Goal: Task Accomplishment & Management: Manage account settings

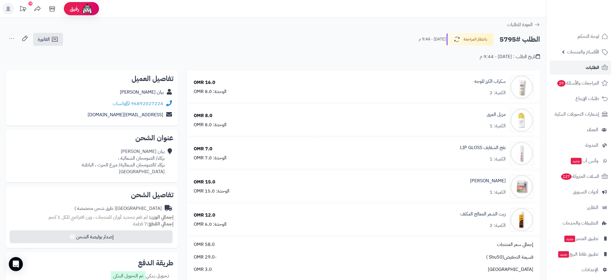
click at [588, 70] on span "الطلبات" at bounding box center [592, 67] width 13 height 8
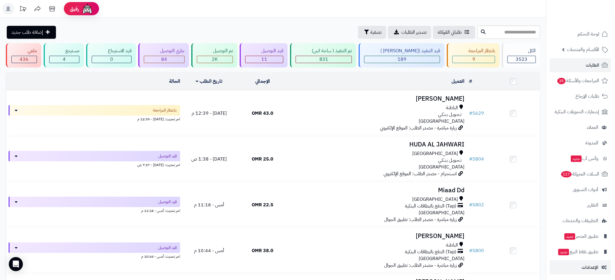
scroll to position [4, 0]
click at [591, 266] on span "الإعدادات" at bounding box center [590, 265] width 17 height 8
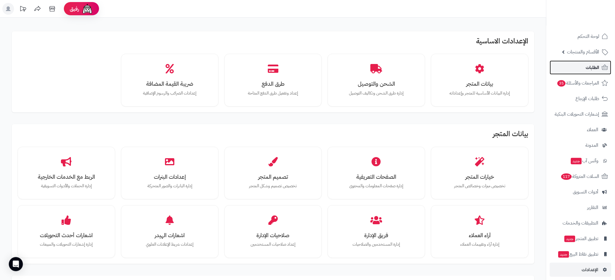
click at [586, 65] on link "الطلبات" at bounding box center [581, 67] width 62 height 14
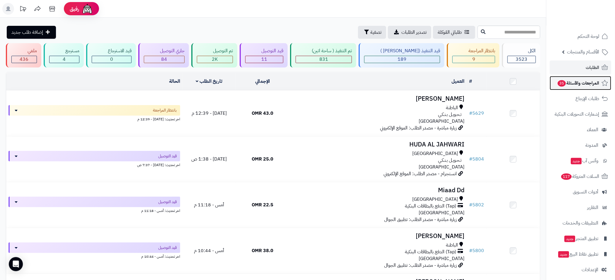
click at [580, 81] on span "المراجعات والأسئلة 35" at bounding box center [579, 83] width 42 height 8
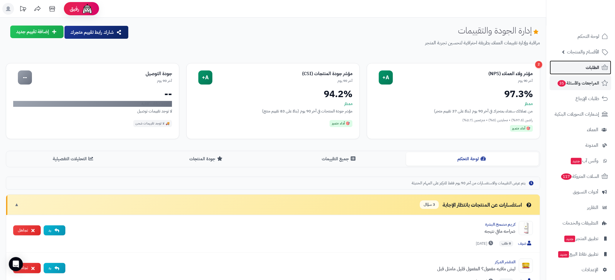
click at [590, 64] on span "الطلبات" at bounding box center [592, 67] width 13 height 8
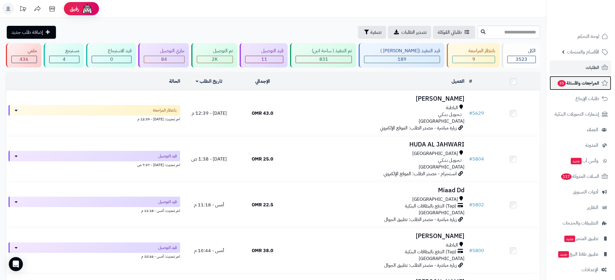
click at [581, 86] on span "المراجعات والأسئلة 35" at bounding box center [579, 83] width 42 height 8
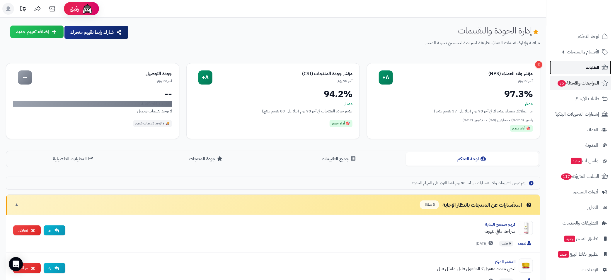
click at [597, 67] on span "الطلبات" at bounding box center [592, 67] width 13 height 8
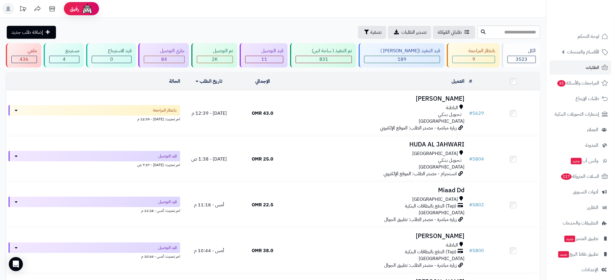
click at [506, 34] on input "text" at bounding box center [509, 32] width 63 height 13
type input "****"
click at [481, 33] on icon at bounding box center [483, 31] width 5 height 5
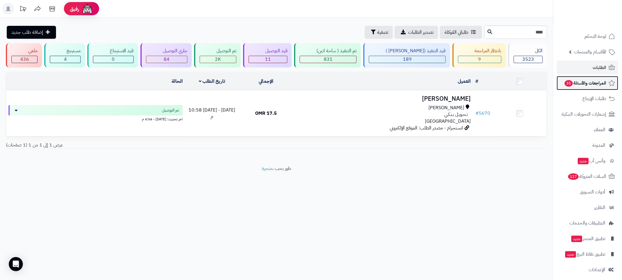
click at [595, 84] on span "المراجعات والأسئلة 35" at bounding box center [585, 83] width 42 height 8
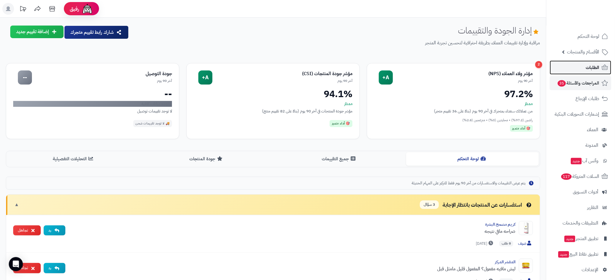
click at [597, 69] on span "الطلبات" at bounding box center [592, 67] width 13 height 8
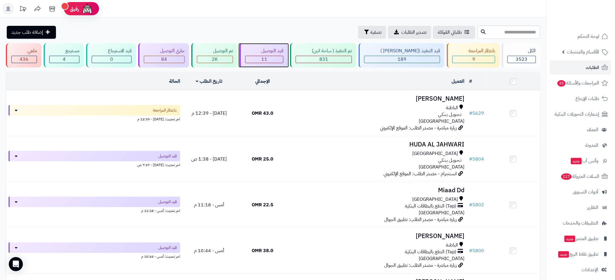
click at [278, 60] on div "11" at bounding box center [265, 59] width 38 height 7
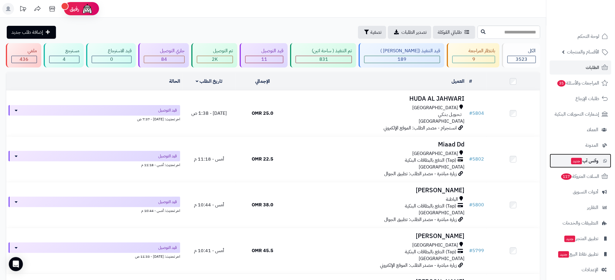
click at [582, 158] on span "وآتس آب جديد" at bounding box center [585, 161] width 28 height 8
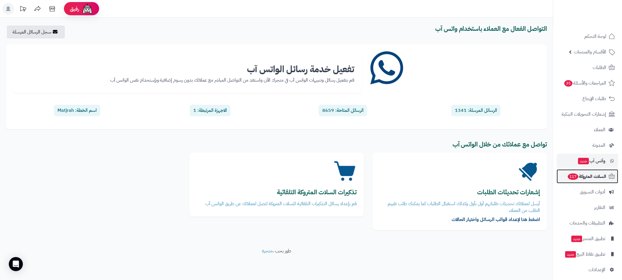
click at [581, 180] on span "السلات المتروكة 117" at bounding box center [586, 176] width 39 height 8
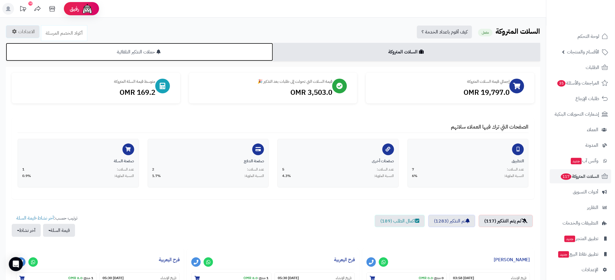
click at [138, 51] on link "حملات التذكير التلقائية" at bounding box center [139, 52] width 267 height 18
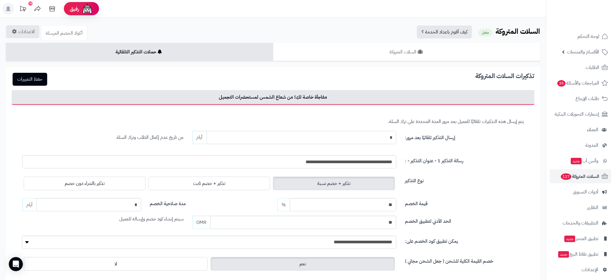
drag, startPoint x: 385, startPoint y: 136, endPoint x: 404, endPoint y: 136, distance: 18.8
click at [404, 136] on div "إرسال التذكير تلقائيًا بعد مرور: * أيام من تاريخ عدم إكمال الطلب وترك السلة" at bounding box center [273, 137] width 511 height 13
type input "*"
click at [482, 156] on div "رسالة التذكير 1 - عنوان التذكير - :" at bounding box center [465, 160] width 128 height 11
click at [36, 76] on button "حفظ التغييرات" at bounding box center [30, 78] width 35 height 13
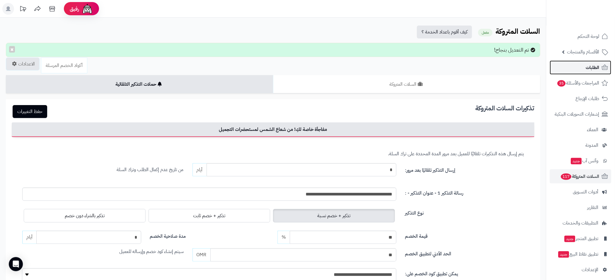
click at [583, 72] on link "الطلبات" at bounding box center [581, 67] width 62 height 14
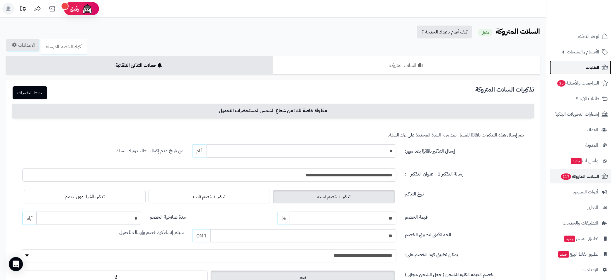
click at [581, 63] on link "الطلبات" at bounding box center [581, 67] width 62 height 14
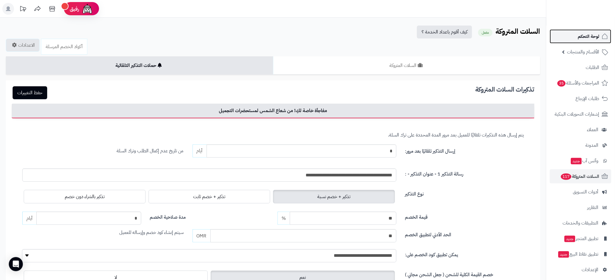
click at [588, 36] on span "لوحة التحكم" at bounding box center [588, 36] width 21 height 8
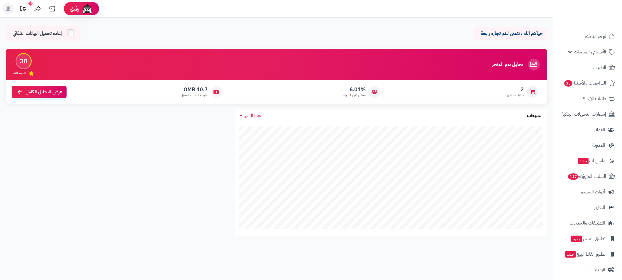
click at [498, 98] on div "2 طلبات الشهر" at bounding box center [463, 92] width 155 height 16
click at [508, 94] on span "طلبات الشهر" at bounding box center [515, 95] width 17 height 5
click at [343, 93] on div "6.01% معدل تكرار الشراء" at bounding box center [305, 92] width 155 height 16
click at [195, 91] on span "40.7 OMR" at bounding box center [194, 89] width 27 height 6
click at [597, 80] on span "المراجعات والأسئلة 35" at bounding box center [585, 83] width 42 height 8
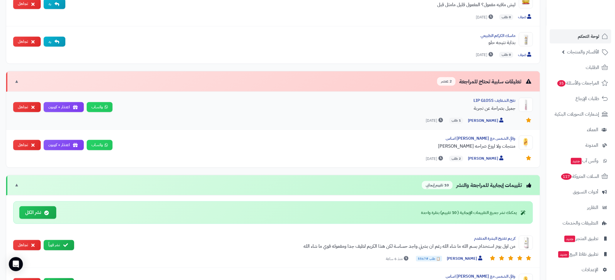
scroll to position [395, 0]
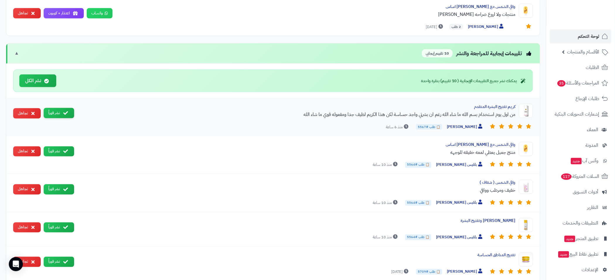
click at [59, 111] on button "نشر فوراً" at bounding box center [59, 113] width 30 height 10
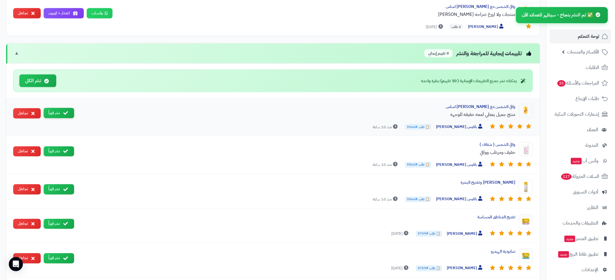
click at [60, 114] on button "نشر فوراً" at bounding box center [59, 113] width 30 height 10
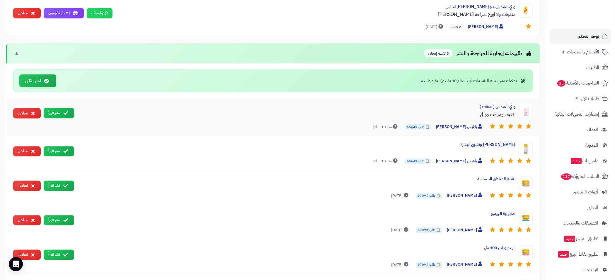
click at [60, 114] on button "نشر فوراً" at bounding box center [59, 113] width 30 height 10
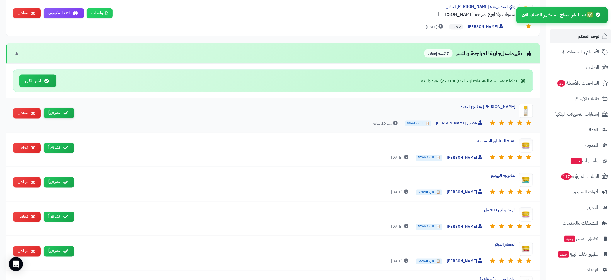
click at [63, 114] on button "نشر فوراً" at bounding box center [59, 113] width 30 height 10
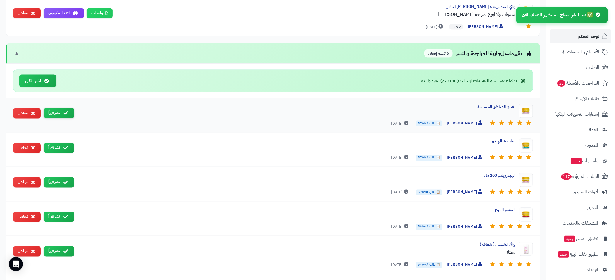
click at [66, 113] on icon at bounding box center [65, 113] width 5 height 5
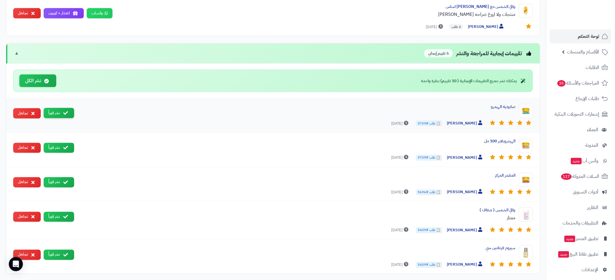
click at [65, 115] on button "نشر فوراً" at bounding box center [59, 113] width 30 height 10
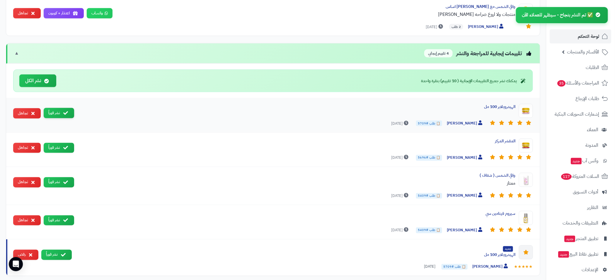
click at [64, 113] on icon at bounding box center [65, 113] width 5 height 5
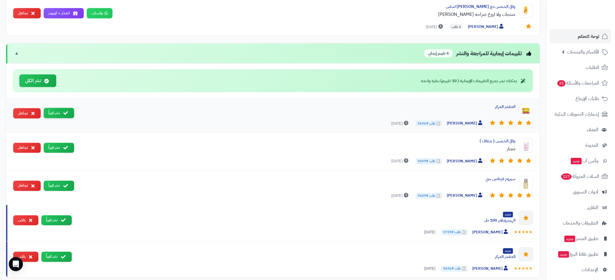
click at [65, 113] on icon at bounding box center [65, 113] width 5 height 5
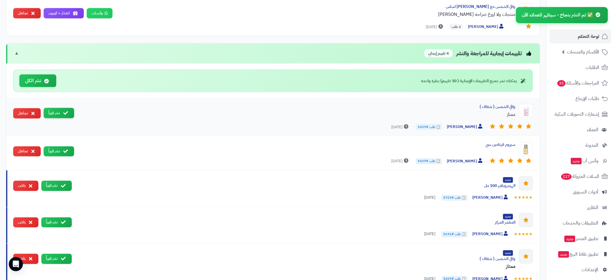
click at [60, 113] on button "نشر فوراً" at bounding box center [59, 113] width 30 height 10
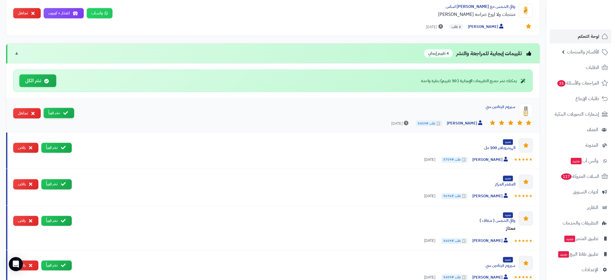
click at [60, 112] on button "نشر فوراً" at bounding box center [59, 113] width 30 height 10
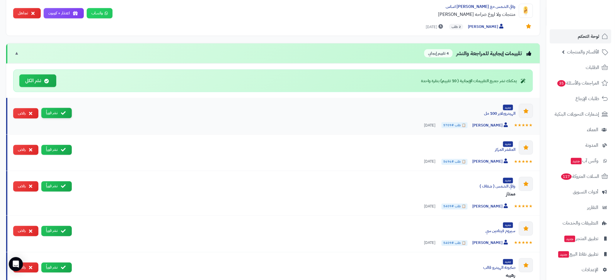
click at [60, 113] on button "نشر فوراً" at bounding box center [56, 113] width 30 height 10
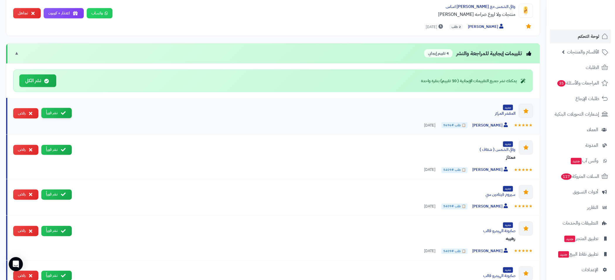
click at [59, 114] on button "نشر فوراً" at bounding box center [56, 113] width 30 height 10
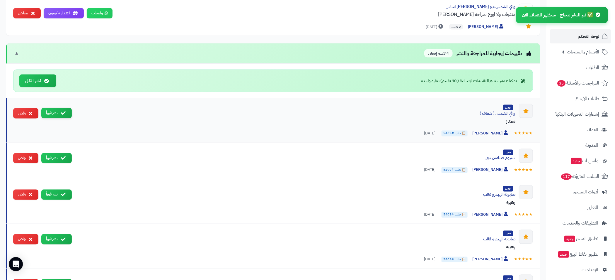
click at [60, 114] on button "نشر فوراً" at bounding box center [56, 113] width 30 height 10
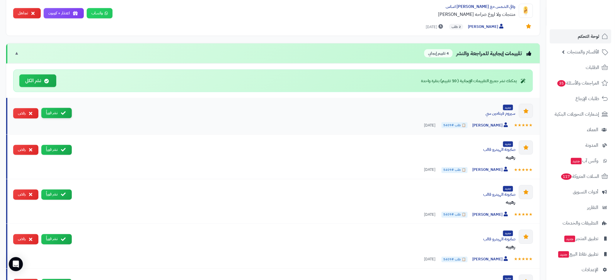
click at [60, 114] on button "نشر فوراً" at bounding box center [56, 113] width 30 height 10
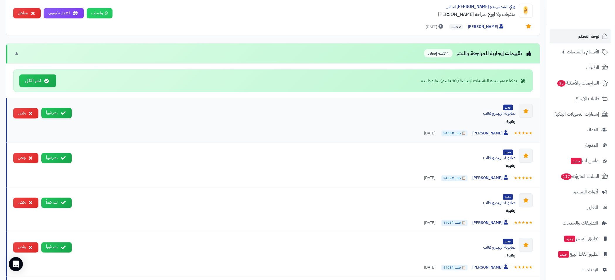
click at [60, 109] on button "نشر فوراً" at bounding box center [56, 113] width 30 height 10
click at [59, 115] on button "نشر فوراً" at bounding box center [56, 113] width 30 height 10
click at [60, 115] on button "نشر فوراً" at bounding box center [56, 113] width 30 height 10
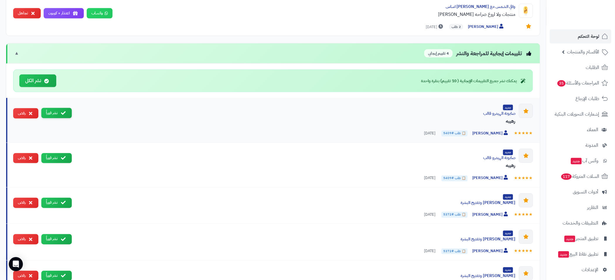
click at [61, 111] on icon at bounding box center [63, 113] width 5 height 5
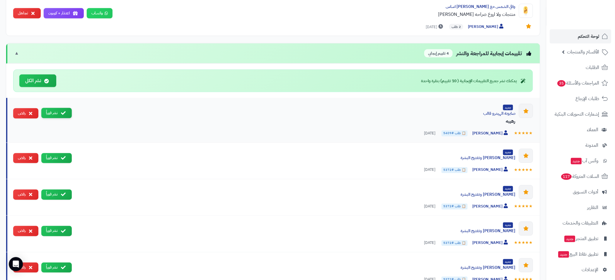
click at [58, 109] on button "نشر فوراً" at bounding box center [56, 113] width 30 height 10
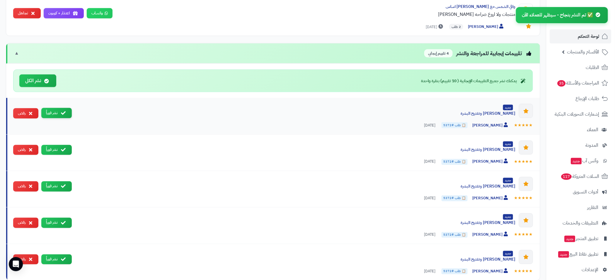
click at [59, 113] on button "نشر فوراً" at bounding box center [56, 113] width 30 height 10
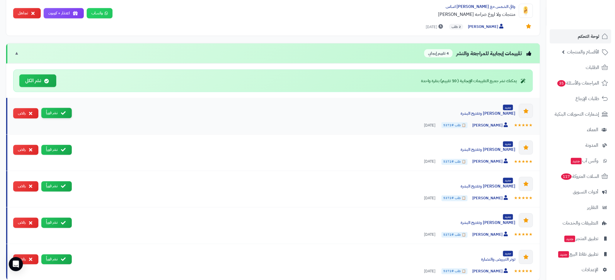
click at [59, 113] on button "نشر فوراً" at bounding box center [56, 113] width 30 height 10
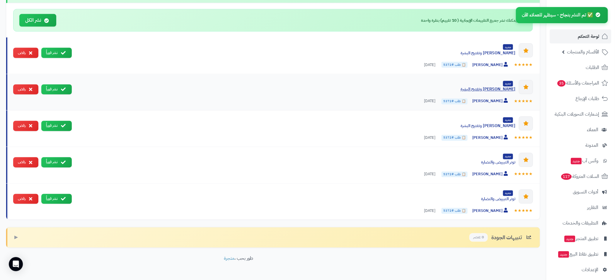
scroll to position [470, 0]
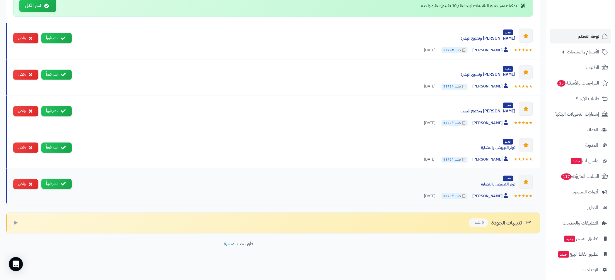
click at [50, 179] on button "نشر فوراً" at bounding box center [56, 184] width 30 height 10
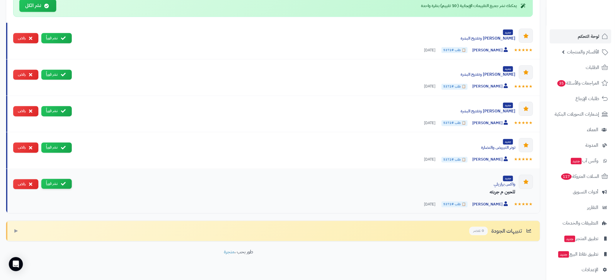
click at [54, 181] on button "نشر فوراً" at bounding box center [56, 184] width 30 height 10
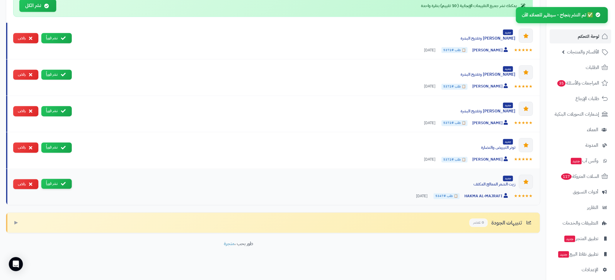
click at [56, 181] on button "نشر فوراً" at bounding box center [56, 184] width 30 height 10
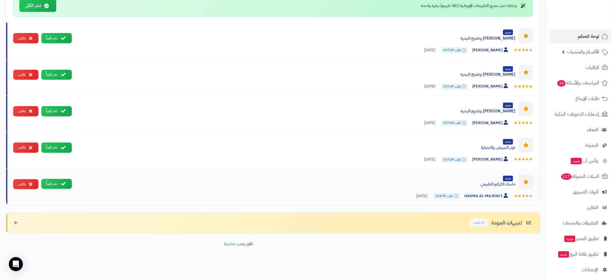
click at [57, 179] on button "نشر فوراً" at bounding box center [56, 184] width 30 height 10
click at [56, 181] on button "نشر فوراً" at bounding box center [56, 184] width 30 height 10
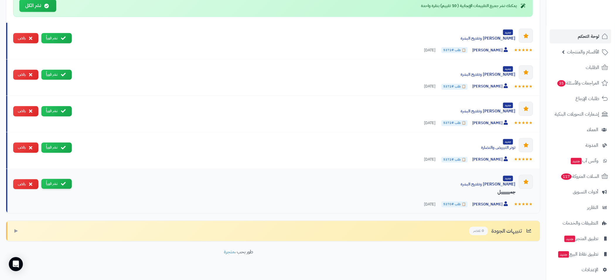
click at [56, 181] on button "نشر فوراً" at bounding box center [56, 184] width 30 height 10
click at [56, 177] on div "جديد كريم الكولاجين رااااائع ★★★★★ كلثم الجابري 📋 طلب #5370 منذ 3 يوم نشر فوراً…" at bounding box center [273, 191] width 534 height 44
click at [56, 180] on button "نشر فوراً" at bounding box center [56, 184] width 30 height 10
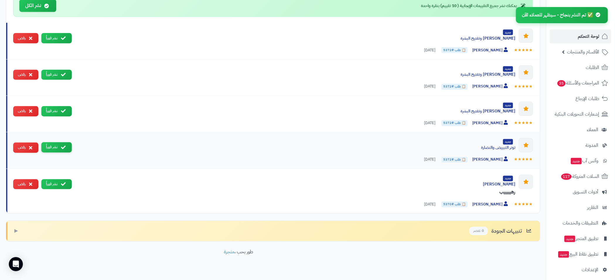
click at [59, 149] on button "نشر فوراً" at bounding box center [56, 147] width 30 height 10
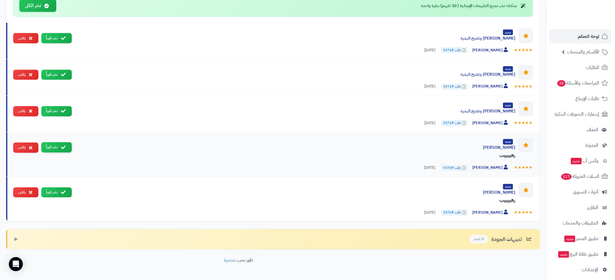
click at [60, 149] on button "نشر فوراً" at bounding box center [56, 147] width 30 height 10
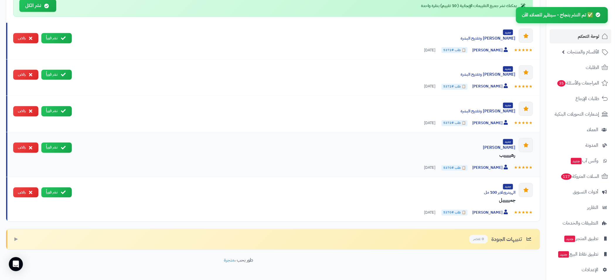
click at [60, 151] on div "جديد كريم الريتنول رهيييييب ★★★★★ كلثم الجابري 📋 طلب #5370 منذ 3 يوم نشر فوراً …" at bounding box center [273, 154] width 534 height 45
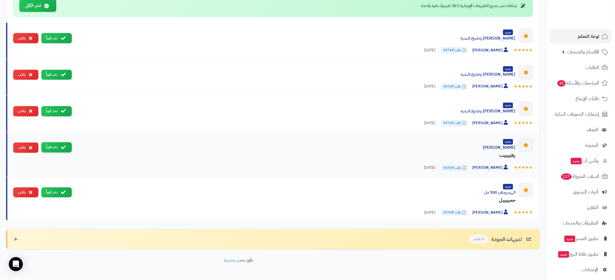
click at [58, 147] on button "نشر فوراً" at bounding box center [56, 147] width 30 height 10
click at [57, 149] on button "نشر فوراً" at bounding box center [56, 147] width 30 height 10
click at [60, 102] on div "جديد كريم ترطيب وتفتيح البشرة ★★★★★ Noor Hamed 📋 طلب #5372 منذ 3 يوم نشر فوراً …" at bounding box center [273, 114] width 534 height 36
click at [59, 107] on button "نشر فوراً" at bounding box center [56, 111] width 30 height 10
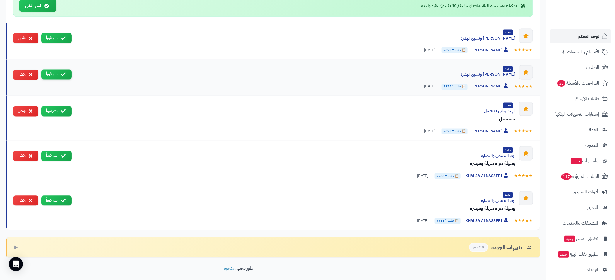
click at [59, 72] on button "نشر فوراً" at bounding box center [56, 74] width 30 height 10
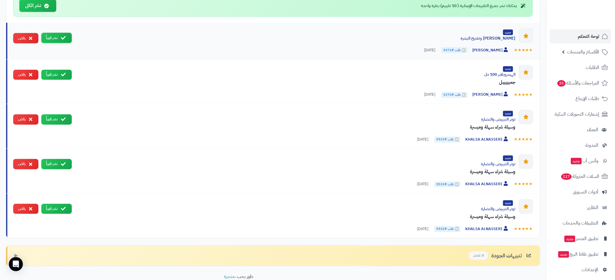
click at [66, 38] on button "نشر فوراً" at bounding box center [56, 38] width 30 height 10
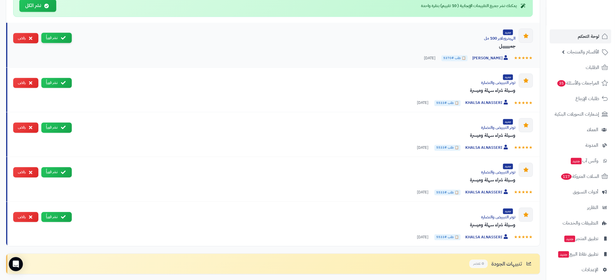
click at [60, 39] on button "نشر فوراً" at bounding box center [56, 38] width 30 height 10
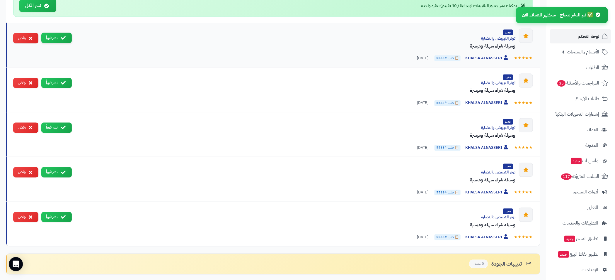
click at [61, 38] on icon at bounding box center [63, 37] width 5 height 5
click at [62, 35] on icon at bounding box center [63, 37] width 5 height 5
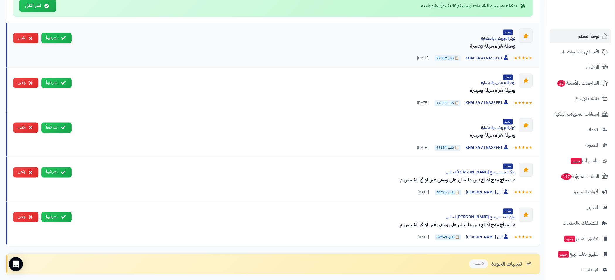
click at [60, 36] on button "نشر فوراً" at bounding box center [56, 38] width 30 height 10
click at [55, 169] on button "نشر فوراً" at bounding box center [56, 172] width 30 height 10
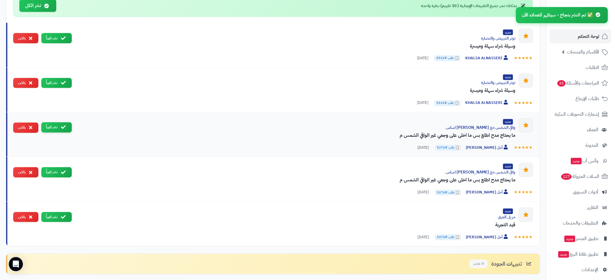
click at [62, 130] on button "نشر فوراً" at bounding box center [56, 127] width 30 height 10
click at [59, 128] on button "نشر فوراً" at bounding box center [56, 127] width 30 height 10
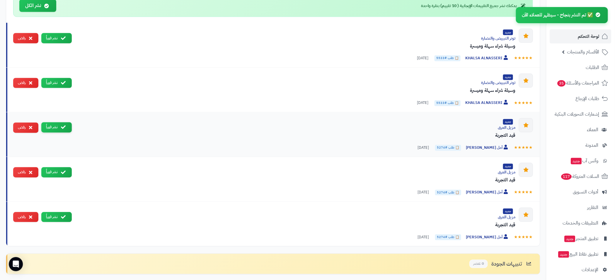
click at [63, 129] on button "نشر فوراً" at bounding box center [56, 127] width 30 height 10
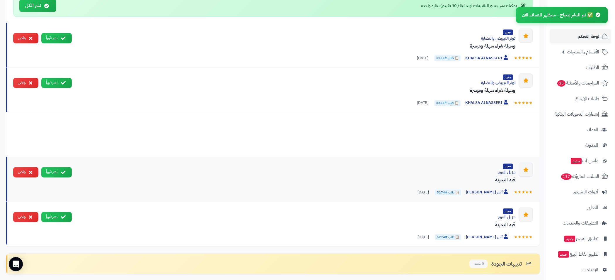
scroll to position [467, 0]
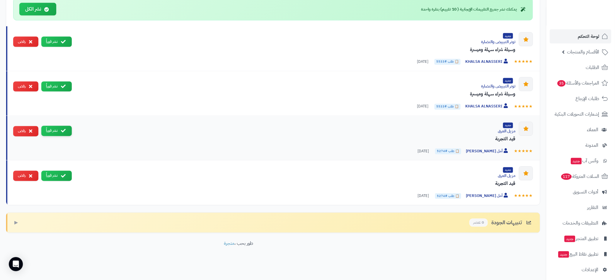
click at [62, 132] on button "نشر فوراً" at bounding box center [56, 131] width 30 height 10
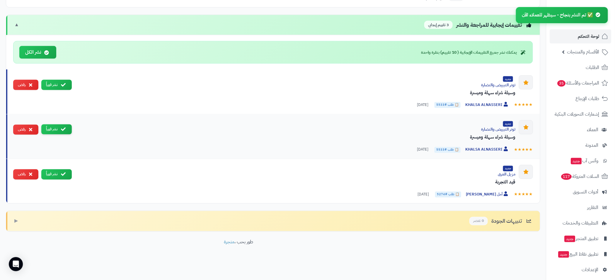
scroll to position [423, 0]
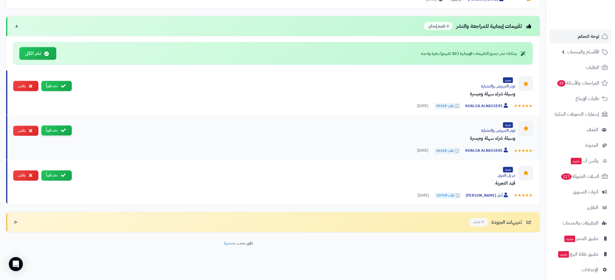
click at [59, 131] on button "نشر فوراً" at bounding box center [56, 130] width 30 height 10
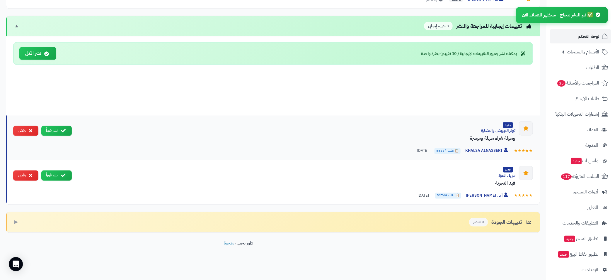
scroll to position [378, 0]
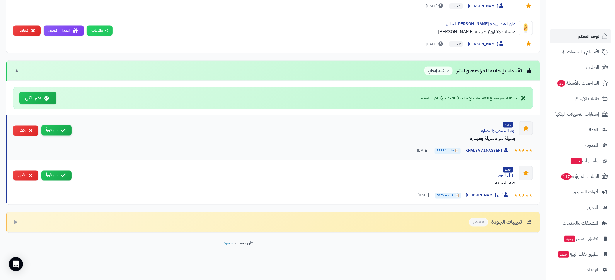
click at [57, 127] on button "نشر فوراً" at bounding box center [56, 130] width 30 height 10
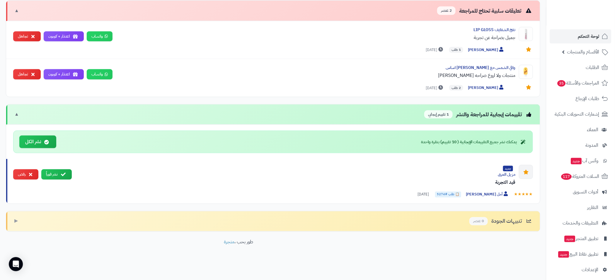
scroll to position [334, 0]
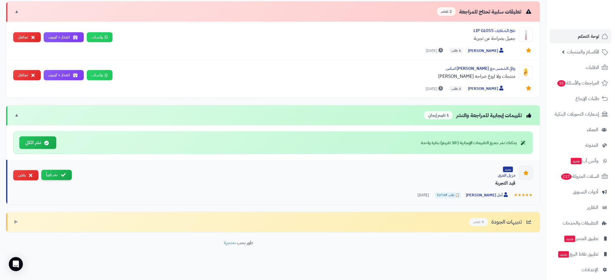
click at [61, 173] on icon at bounding box center [63, 174] width 5 height 5
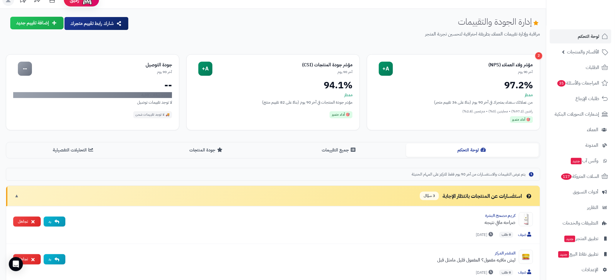
scroll to position [0, 0]
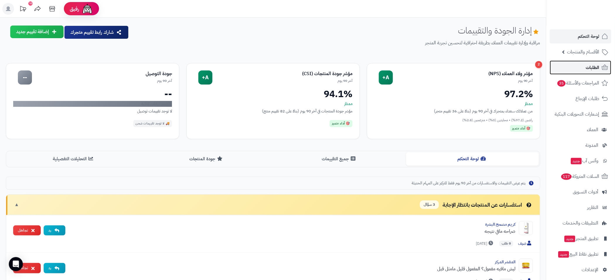
click at [583, 63] on link "الطلبات" at bounding box center [581, 67] width 62 height 14
